Goal: Check status

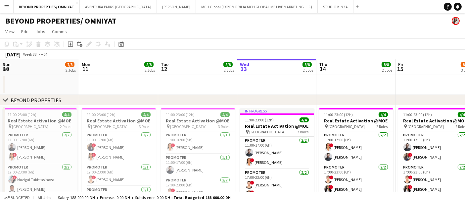
scroll to position [0, 166]
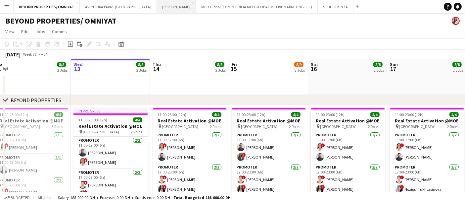
click at [157, 8] on button "[PERSON_NAME] Close" at bounding box center [176, 6] width 39 height 13
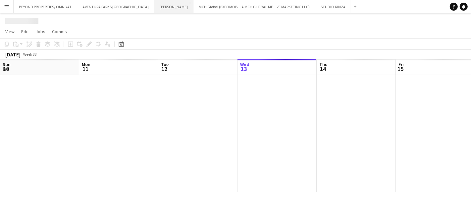
scroll to position [0, 158]
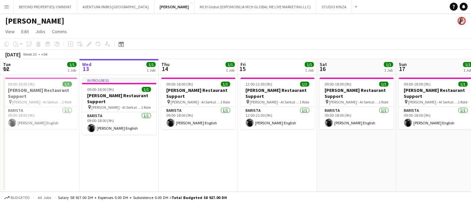
click at [7, 8] on app-icon "Menu" at bounding box center [6, 6] width 5 height 5
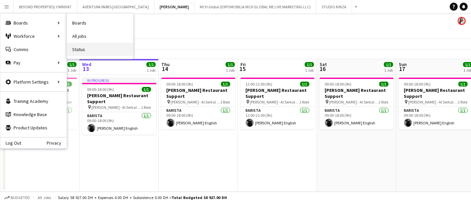
click at [86, 50] on link "Status" at bounding box center [100, 49] width 66 height 13
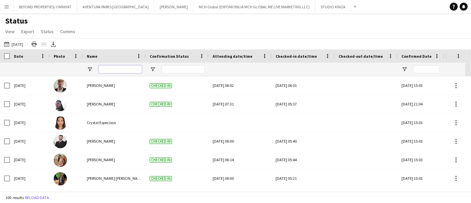
click at [113, 70] on input "Name Filter Input" at bounding box center [120, 69] width 43 height 8
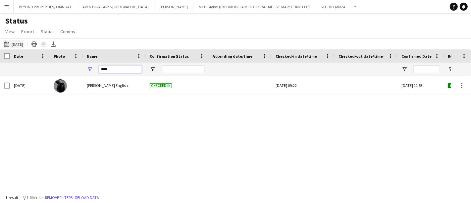
type input "****"
click at [24, 40] on button "[DATE] [DATE]" at bounding box center [14, 44] width 22 height 8
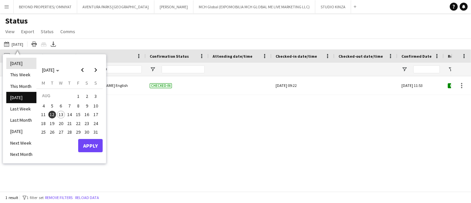
click at [27, 63] on li "[DATE]" at bounding box center [21, 63] width 30 height 11
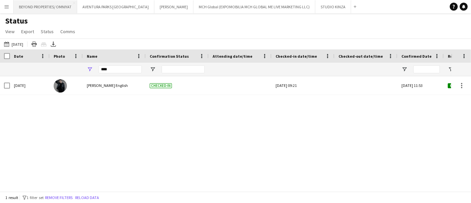
click at [47, 8] on button "BEYOND PROPERTIES/ OMNIYAT Close" at bounding box center [46, 6] width 64 height 13
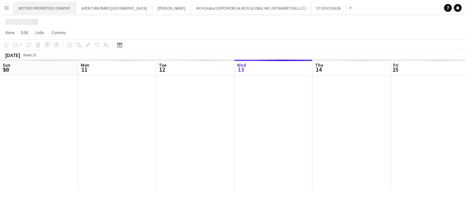
scroll to position [0, 158]
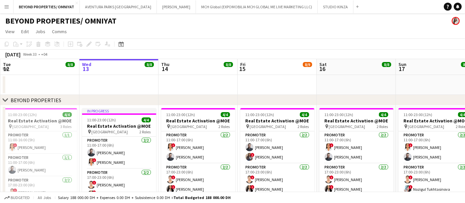
click at [436, 74] on app-board-header-date "Sun 17 8/8 2 Jobs" at bounding box center [435, 67] width 79 height 16
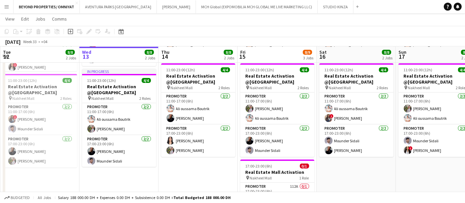
scroll to position [134, 0]
